Goal: Find specific page/section: Find specific page/section

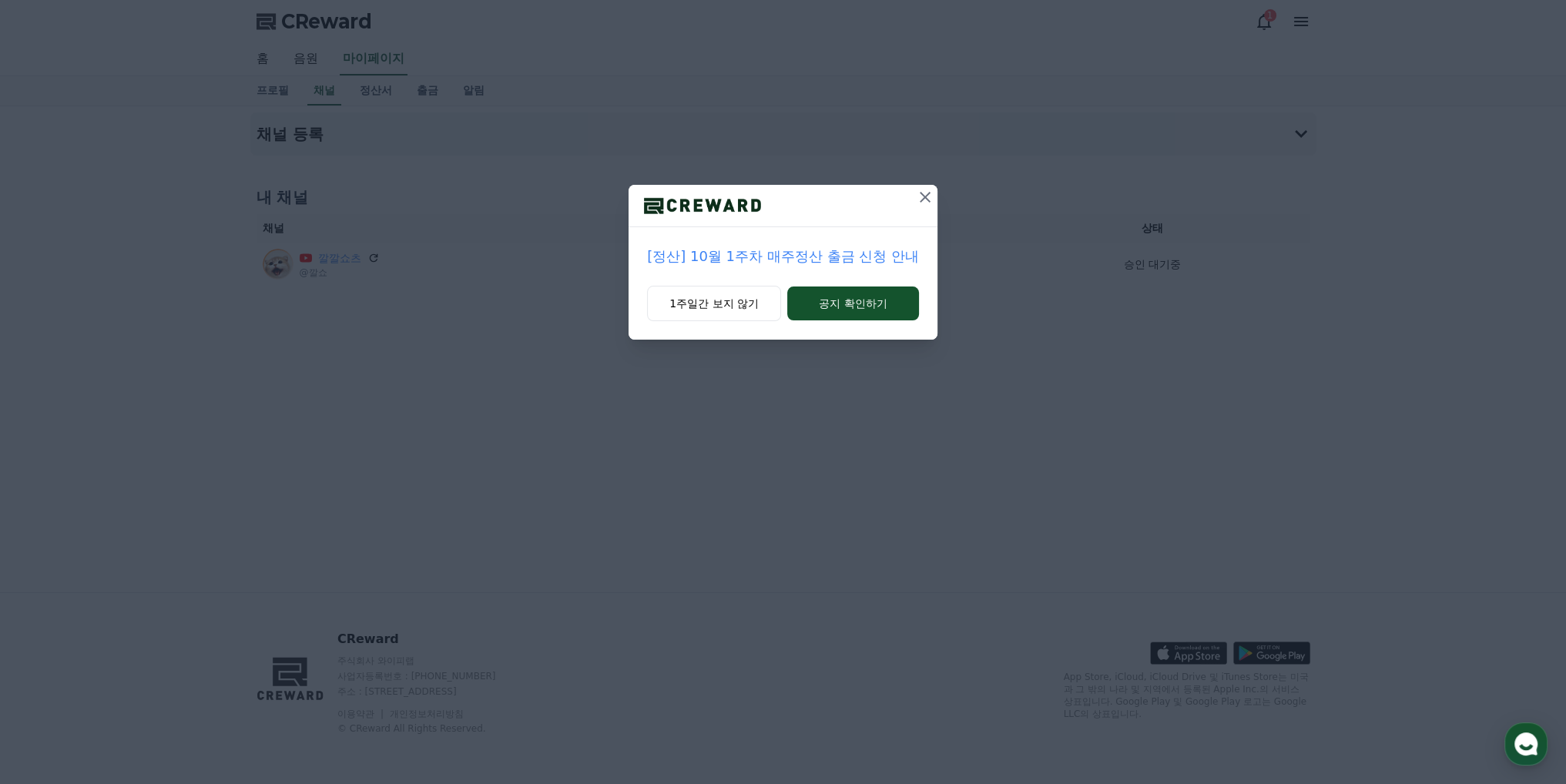
click at [927, 197] on icon at bounding box center [924, 196] width 18 height 18
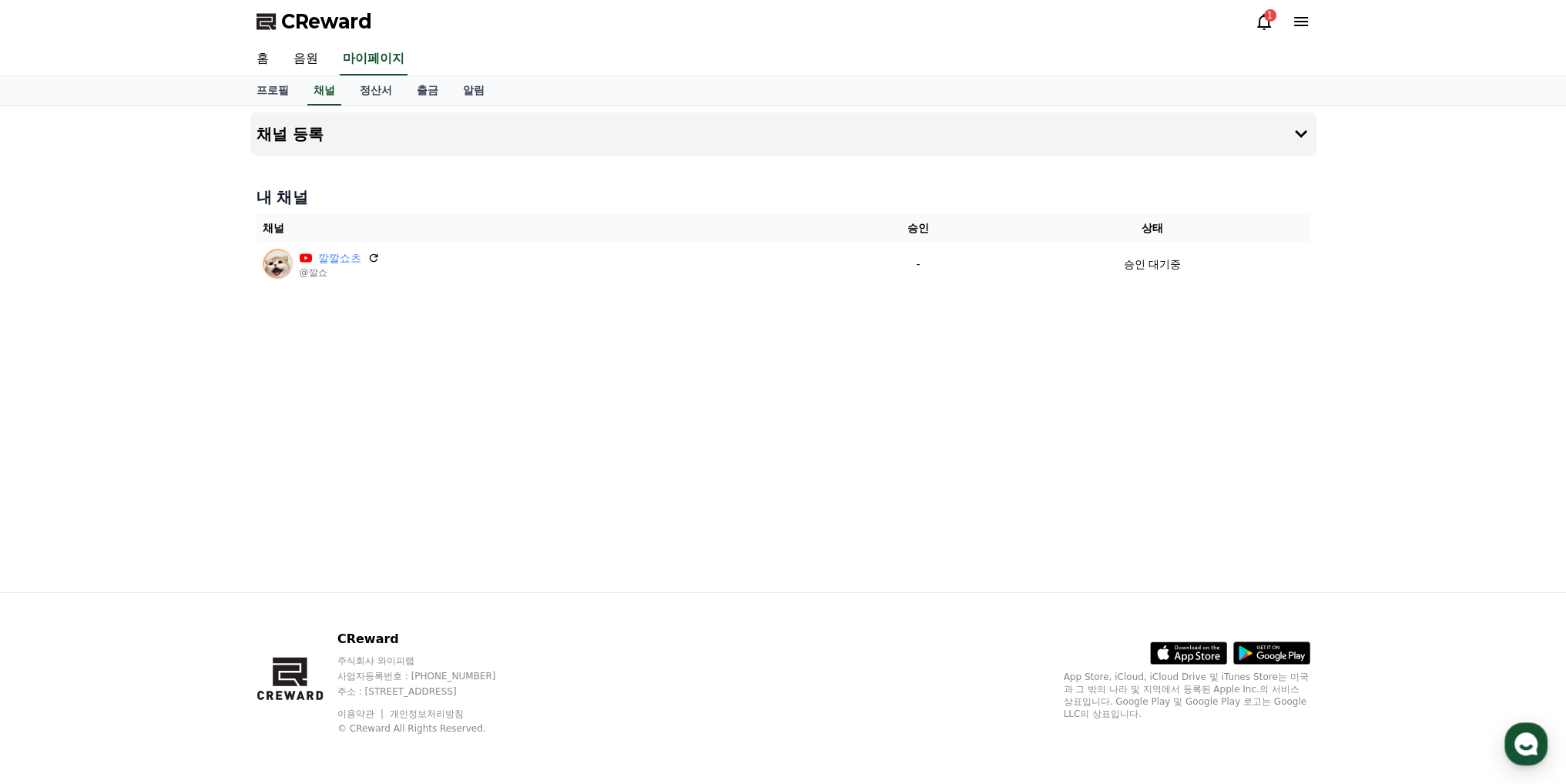
click at [1264, 21] on icon at bounding box center [1264, 21] width 18 height 18
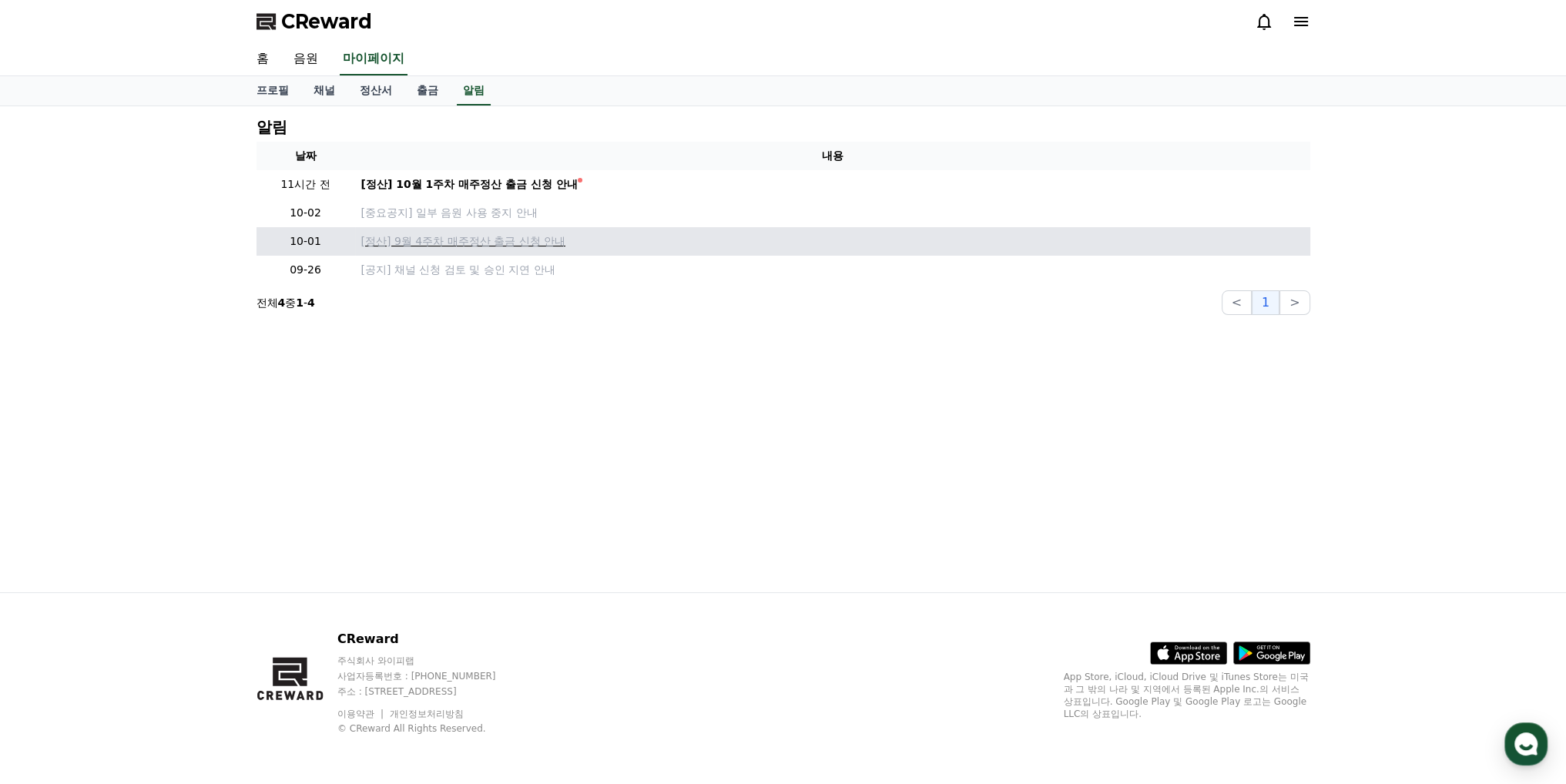
drag, startPoint x: 578, startPoint y: 232, endPoint x: 556, endPoint y: 217, distance: 26.6
